Goal: Task Accomplishment & Management: Complete application form

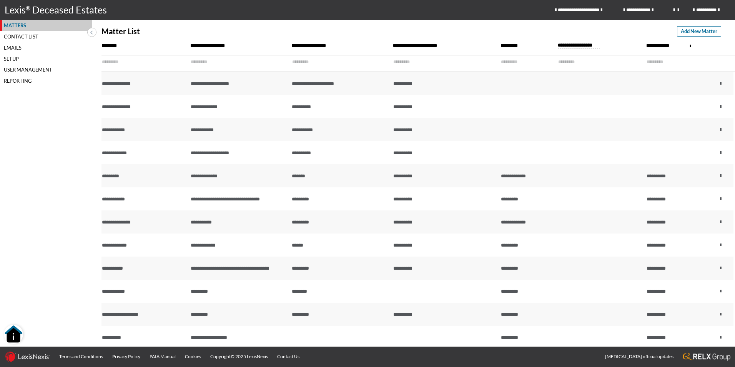
click at [20, 24] on div "Matters" at bounding box center [46, 25] width 92 height 11
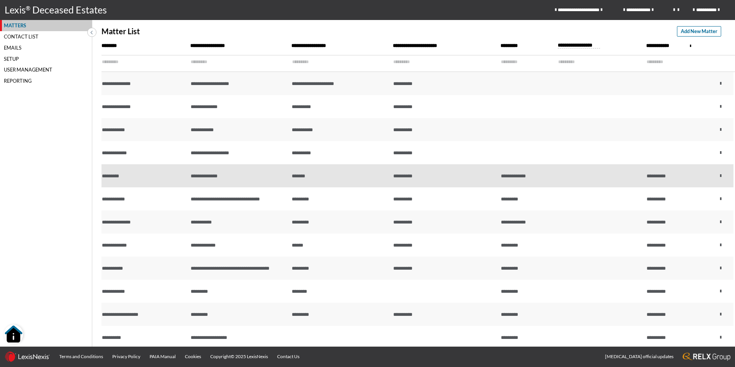
click at [458, 176] on td "**********" at bounding box center [445, 175] width 108 height 23
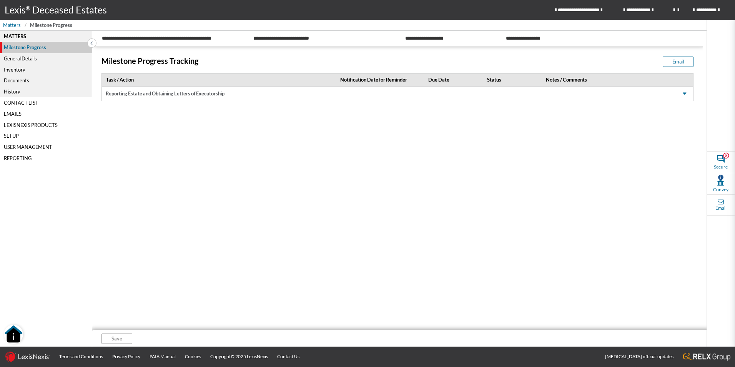
click at [19, 59] on div "General Details" at bounding box center [46, 58] width 92 height 11
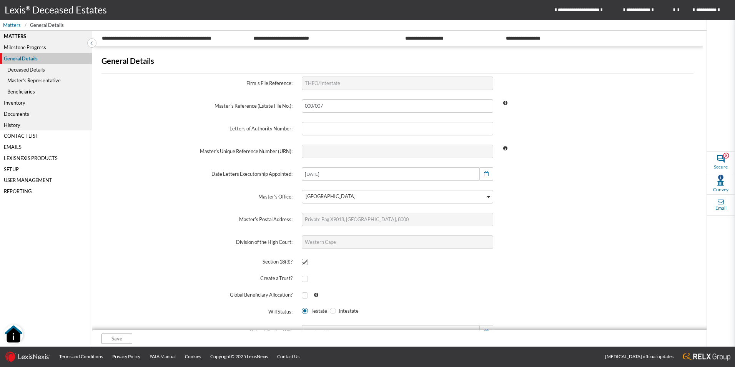
click at [127, 115] on label "Master's Reference (Estate File No.):" at bounding box center [197, 106] width 200 height 23
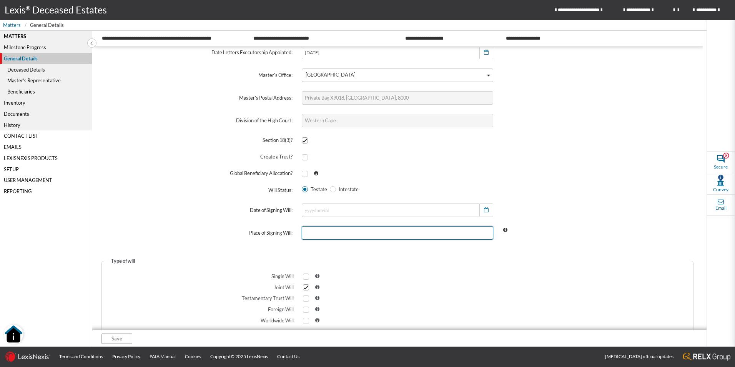
scroll to position [128, 0]
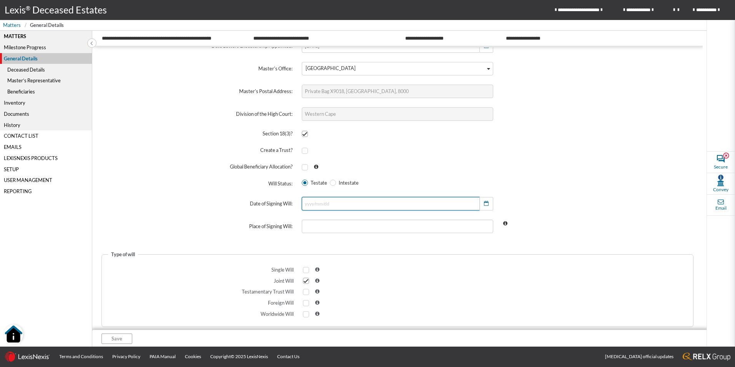
click at [381, 206] on input "text" at bounding box center [390, 203] width 177 height 13
type input "[DATE]"
select select "8"
click at [343, 205] on input "2025/03/07" at bounding box center [390, 203] width 177 height 13
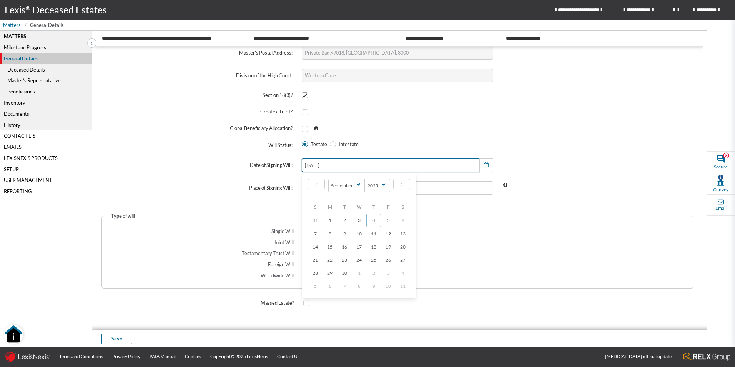
scroll to position [172, 0]
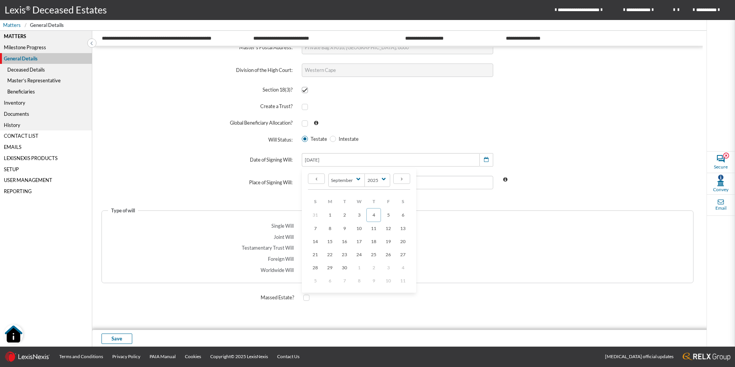
click at [558, 148] on span at bounding box center [598, 139] width 200 height 17
click at [427, 182] on input "text" at bounding box center [397, 182] width 191 height 13
type input "J"
type input "CAPE TOWN"
click at [305, 227] on span at bounding box center [306, 226] width 6 height 6
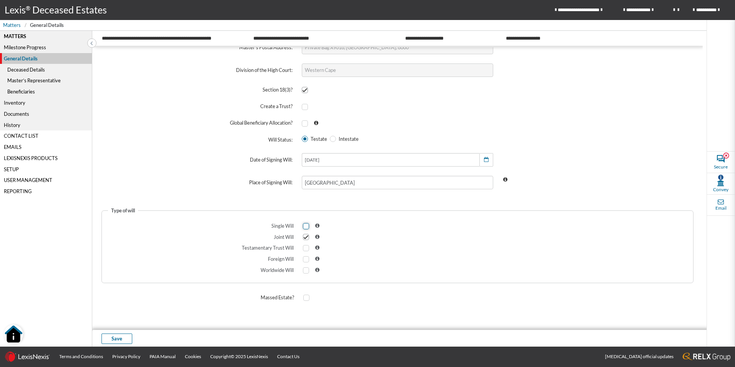
click at [305, 227] on input "checkbox" at bounding box center [305, 225] width 5 height 5
checkbox input "true"
drag, startPoint x: 307, startPoint y: 236, endPoint x: 311, endPoint y: 241, distance: 6.6
click at [306, 237] on span at bounding box center [306, 237] width 6 height 6
click at [306, 237] on input "checkbox" at bounding box center [305, 237] width 5 height 5
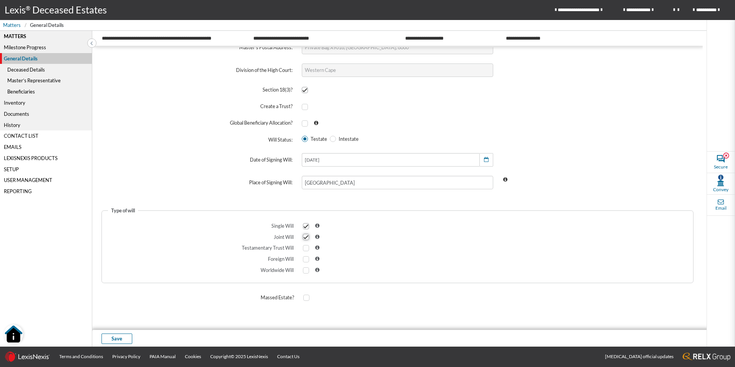
checkbox input "false"
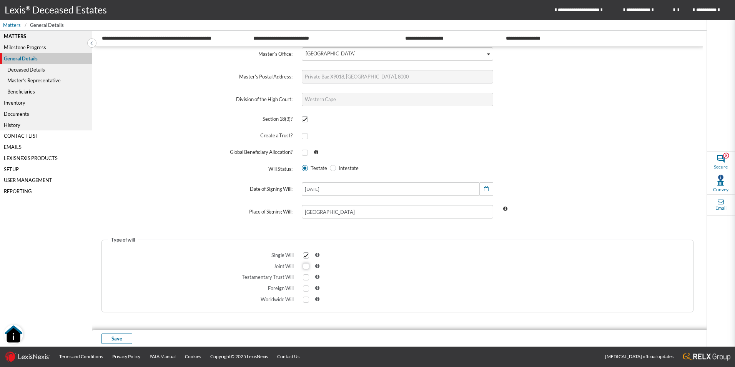
scroll to position [143, 0]
drag, startPoint x: 115, startPoint y: 340, endPoint x: 134, endPoint y: 328, distance: 22.4
click at [115, 340] on span "Save" at bounding box center [117, 338] width 11 height 7
click at [23, 70] on div "Deceased Details" at bounding box center [46, 69] width 92 height 11
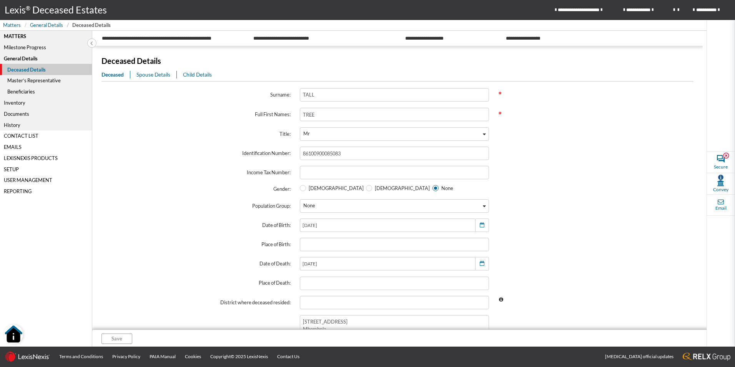
click at [696, 362] on link "main navigation" at bounding box center [706, 356] width 57 height 20
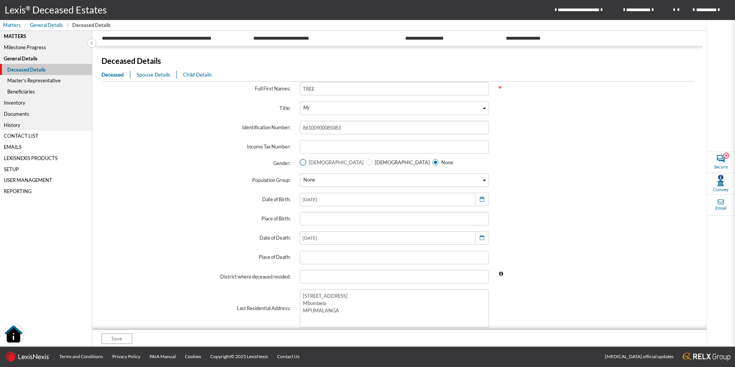
click at [301, 163] on span at bounding box center [303, 162] width 6 height 6
click at [301, 163] on input "Male" at bounding box center [302, 162] width 5 height 5
radio input "true"
radio input "false"
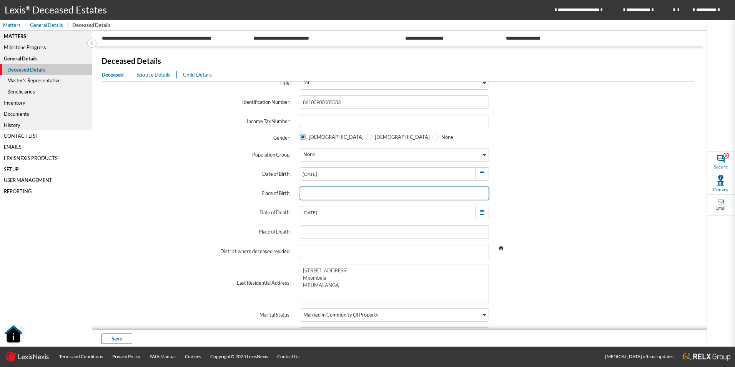
click at [376, 196] on input "text" at bounding box center [394, 192] width 189 height 13
click at [355, 194] on input "text" at bounding box center [394, 192] width 189 height 13
click at [332, 197] on input "text" at bounding box center [394, 192] width 189 height 13
type input "c"
type input "CAPE TOWN"
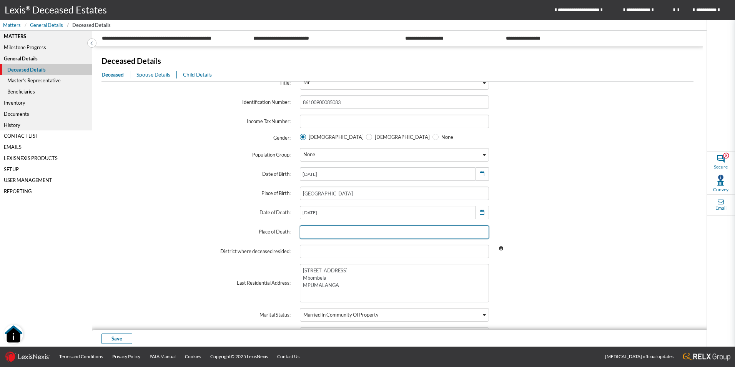
click at [345, 237] on input "text" at bounding box center [394, 231] width 189 height 13
type input "CAPE TOWN"
click at [357, 256] on input "text" at bounding box center [394, 251] width 189 height 13
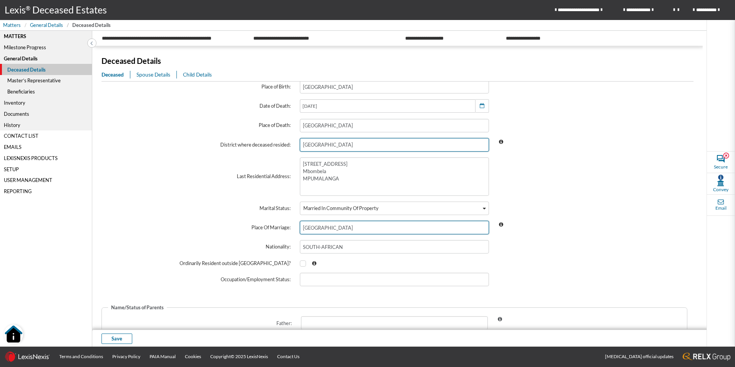
scroll to position [180, 0]
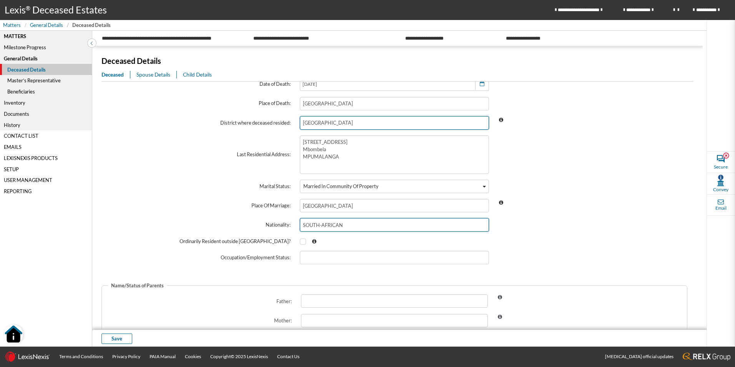
type input "CAPE TOWN"
click at [368, 223] on input "SOUTH-AFRICAN" at bounding box center [394, 224] width 189 height 13
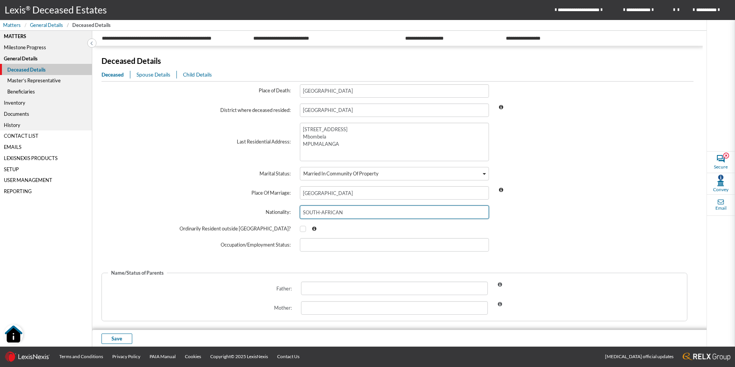
scroll to position [202, 0]
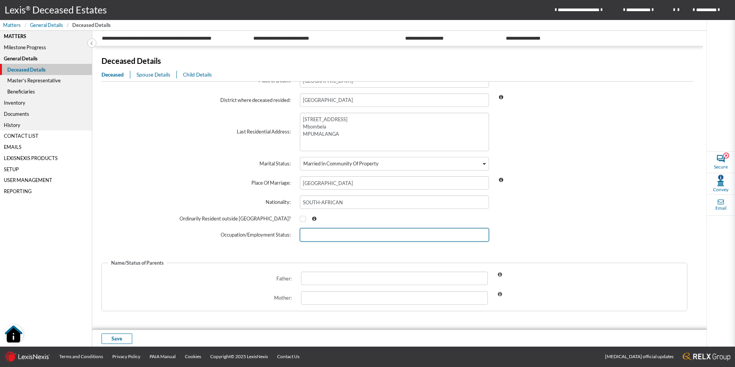
click at [337, 238] on input "text" at bounding box center [394, 234] width 189 height 13
type input "PENSIONER"
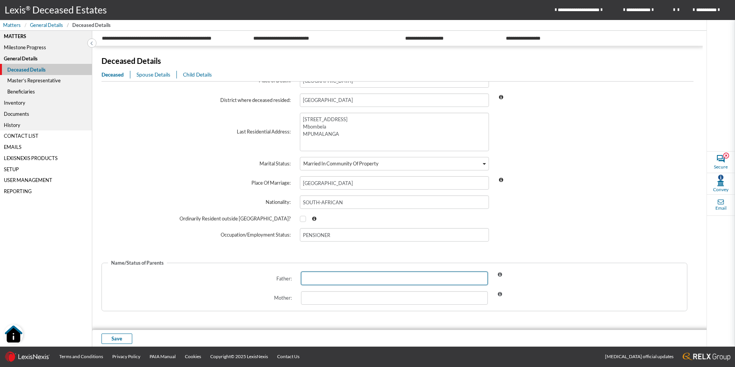
click at [338, 279] on input "text" at bounding box center [394, 277] width 187 height 13
type input "PAUL"
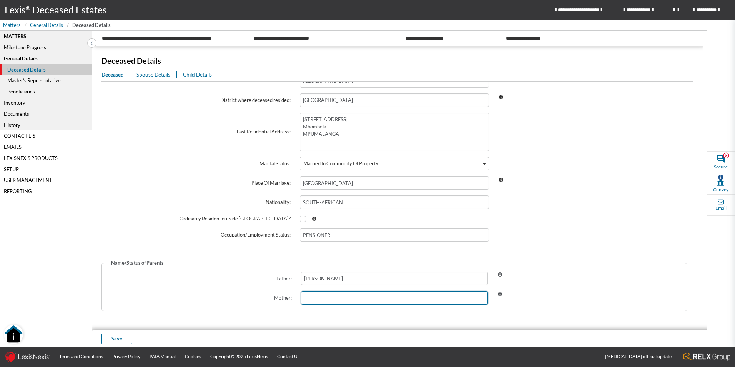
click at [315, 293] on input "text" at bounding box center [394, 297] width 187 height 13
type input "PAM"
